Goal: Information Seeking & Learning: Learn about a topic

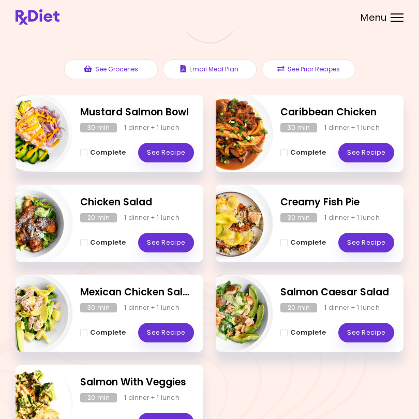
scroll to position [97, 0]
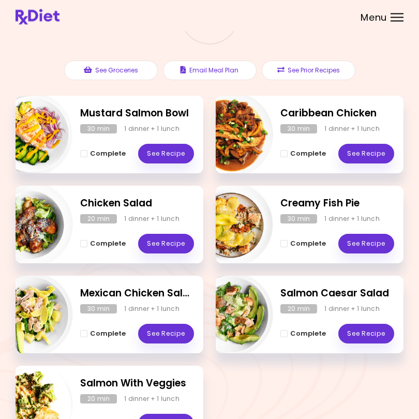
click at [366, 237] on link "See Recipe" at bounding box center [366, 244] width 56 height 20
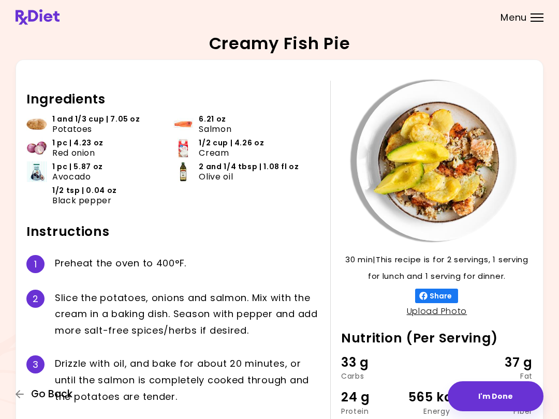
click at [21, 389] on button "Go Back" at bounding box center [47, 393] width 62 height 11
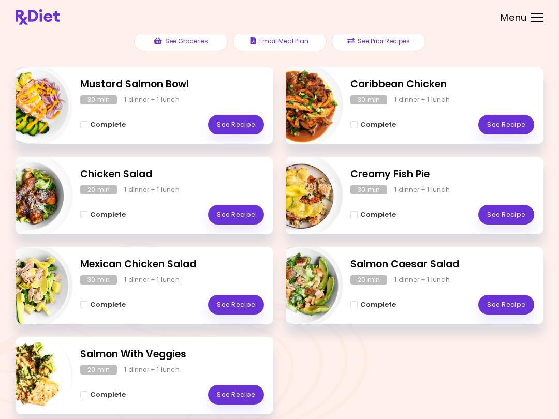
scroll to position [122, 0]
click at [418, 299] on link "See Recipe" at bounding box center [506, 305] width 56 height 20
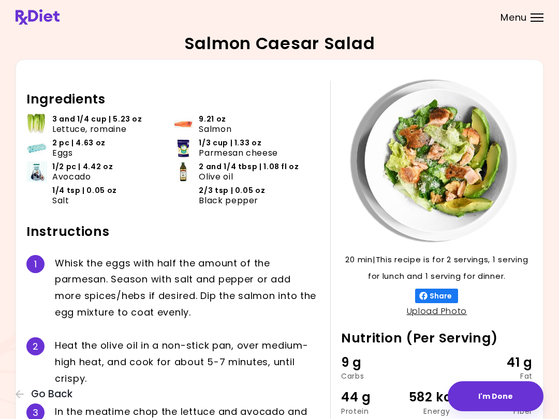
click at [17, 396] on icon "button" at bounding box center [20, 394] width 8 height 8
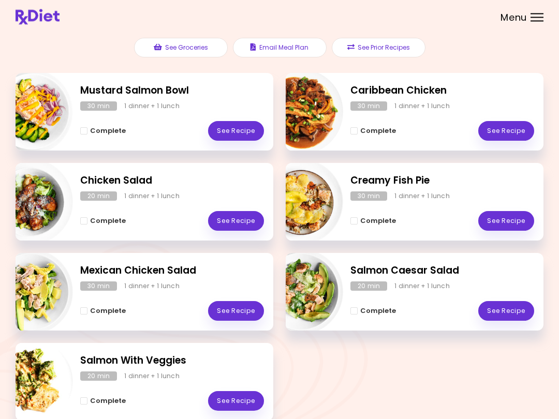
scroll to position [117, 0]
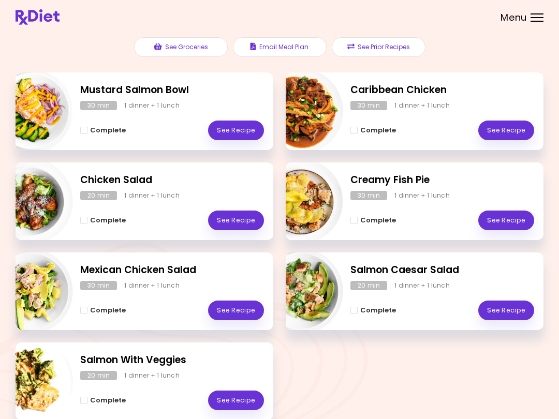
click at [240, 129] on link "See Recipe" at bounding box center [236, 131] width 56 height 20
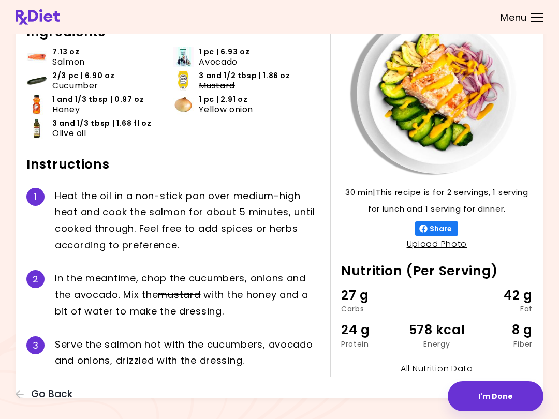
scroll to position [79, 0]
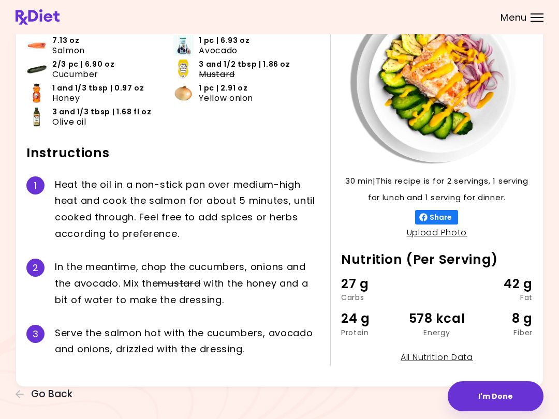
click at [418, 394] on button "I'm Done" at bounding box center [495, 396] width 96 height 30
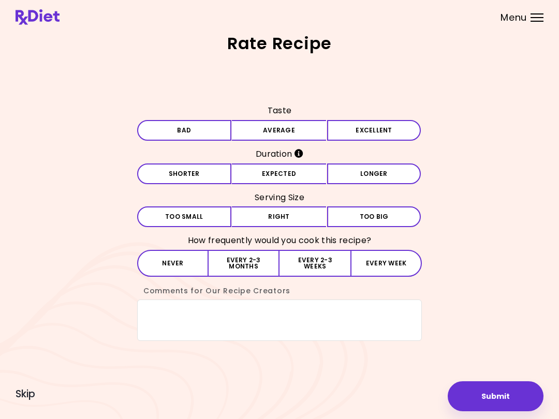
click at [283, 125] on button "Average" at bounding box center [279, 130] width 94 height 21
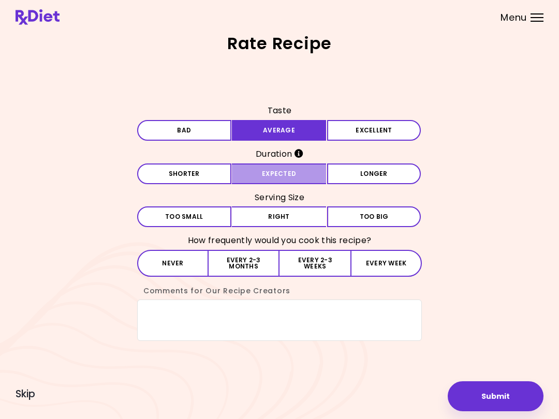
click at [293, 171] on button "Expected" at bounding box center [279, 173] width 94 height 21
click at [291, 215] on button "Right" at bounding box center [279, 216] width 94 height 21
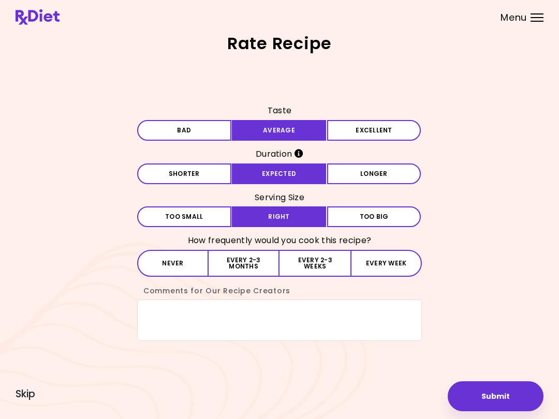
click at [256, 260] on button "Every 2-3 months" at bounding box center [243, 263] width 71 height 27
click at [418, 398] on button "Submit" at bounding box center [495, 396] width 96 height 30
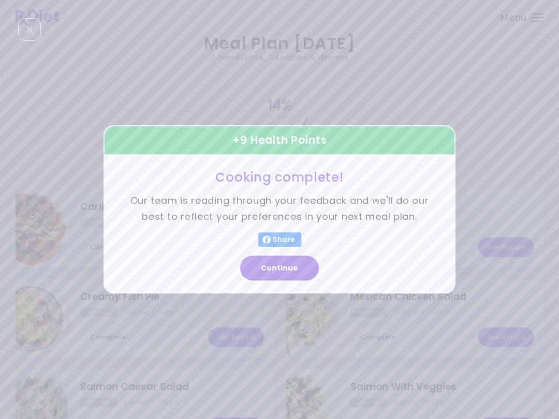
click at [289, 277] on button "Continue" at bounding box center [279, 268] width 79 height 25
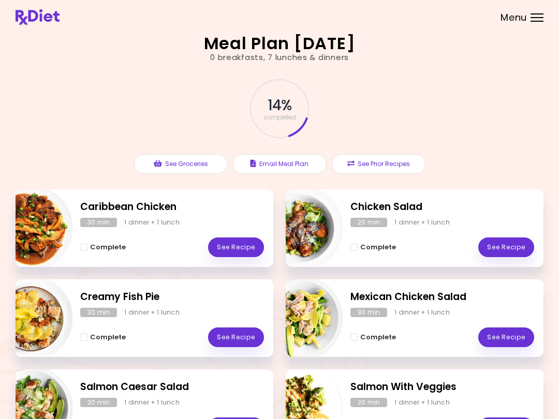
click at [54, 232] on img "Info - Caribbean Chicken" at bounding box center [30, 228] width 86 height 86
select select "*"
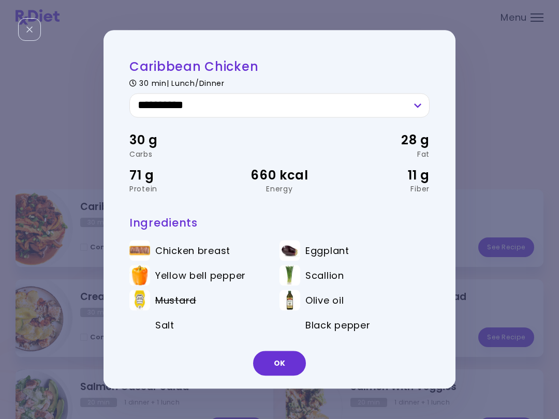
click at [285, 356] on button "OK" at bounding box center [279, 363] width 53 height 25
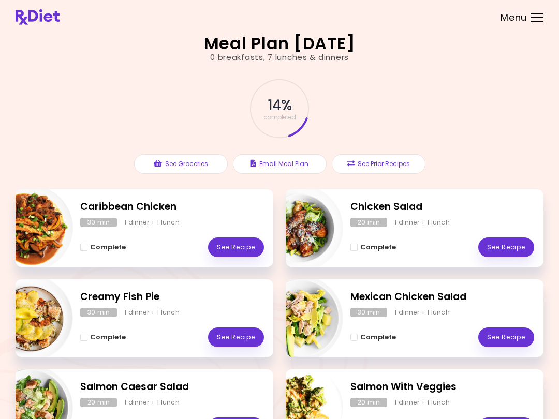
click at [245, 243] on link "See Recipe" at bounding box center [236, 247] width 56 height 20
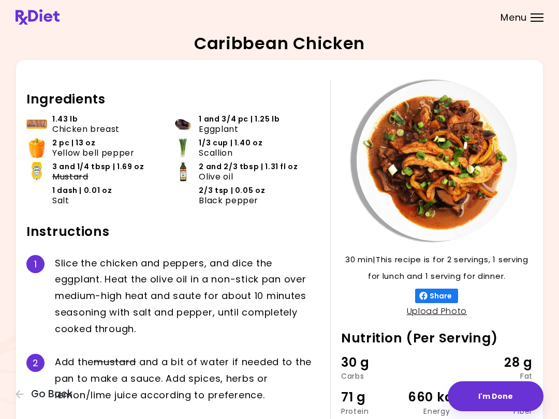
click at [30, 396] on button "Go Back" at bounding box center [47, 393] width 62 height 11
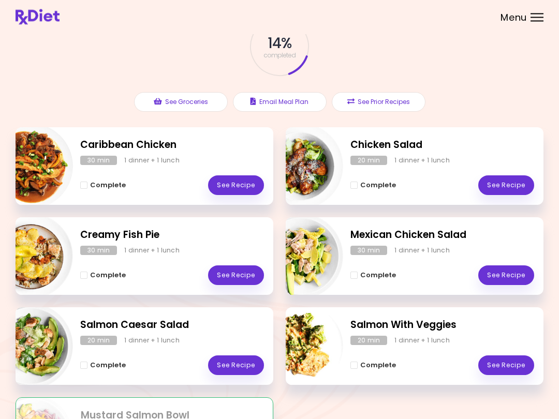
scroll to position [63, 0]
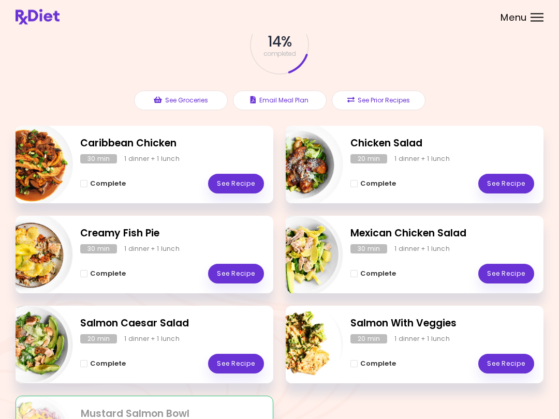
click at [418, 181] on link "See Recipe" at bounding box center [506, 184] width 56 height 20
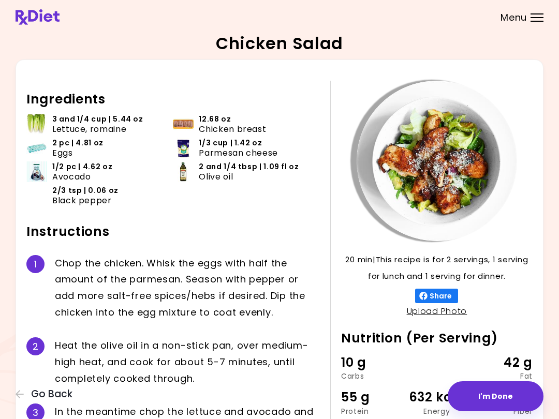
click at [6, 391] on div "Chicken Salad 20 min 20 min | This recipe is for 2 servings, 1 serving for lunc…" at bounding box center [279, 275] width 559 height 550
click at [16, 395] on icon "button" at bounding box center [20, 393] width 9 height 9
